Goal: Task Accomplishment & Management: Manage account settings

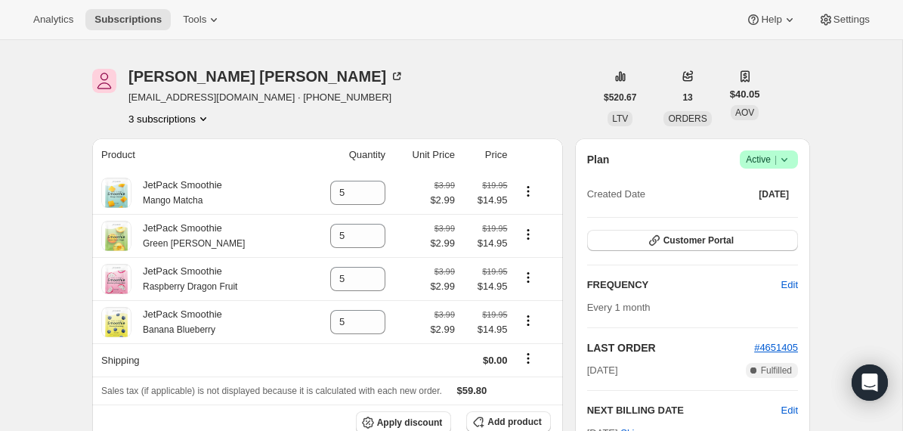
scroll to position [47, 0]
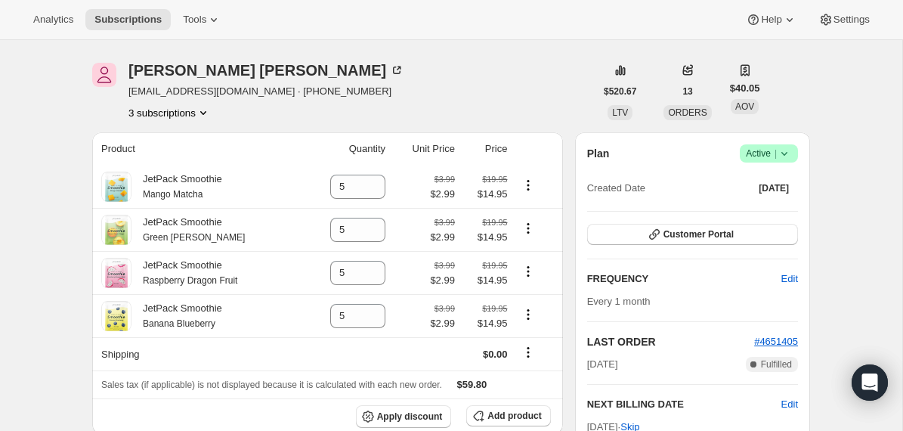
click at [784, 152] on icon at bounding box center [784, 153] width 15 height 15
click at [773, 212] on span "Cancel subscription" at bounding box center [763, 208] width 85 height 11
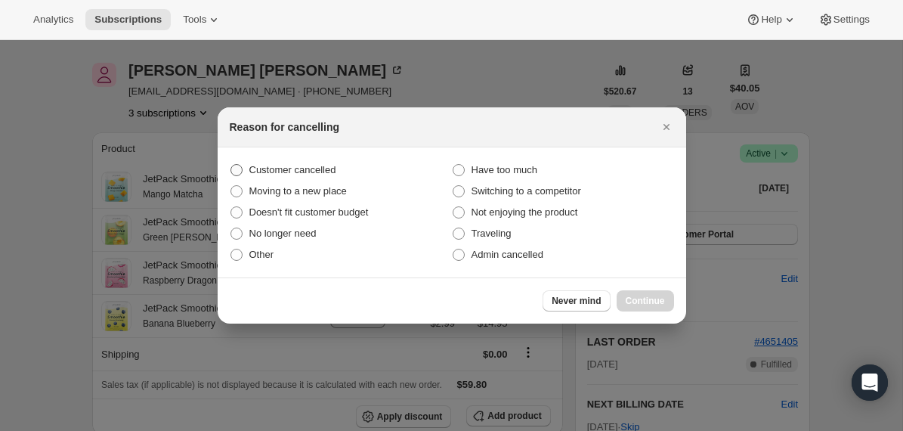
click at [321, 165] on span "Customer cancelled" at bounding box center [292, 169] width 87 height 11
click at [231, 165] on input "Customer cancelled" at bounding box center [231, 164] width 1 height 1
radio input "true"
click at [626, 298] on span "Continue" at bounding box center [645, 301] width 39 height 12
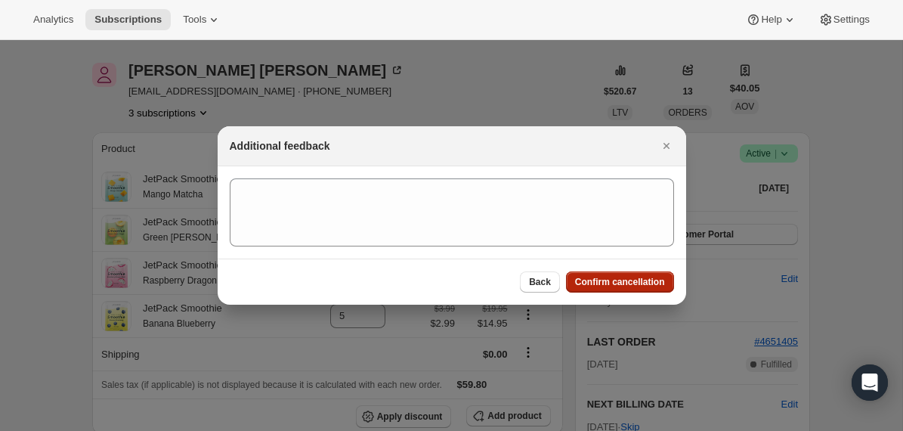
click at [581, 280] on span "Confirm cancellation" at bounding box center [620, 282] width 90 height 12
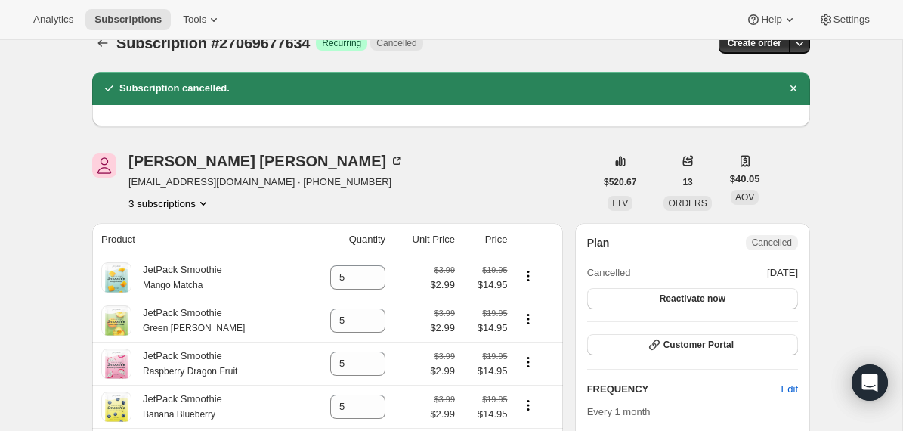
scroll to position [36, 0]
